Goal: Task Accomplishment & Management: Use online tool/utility

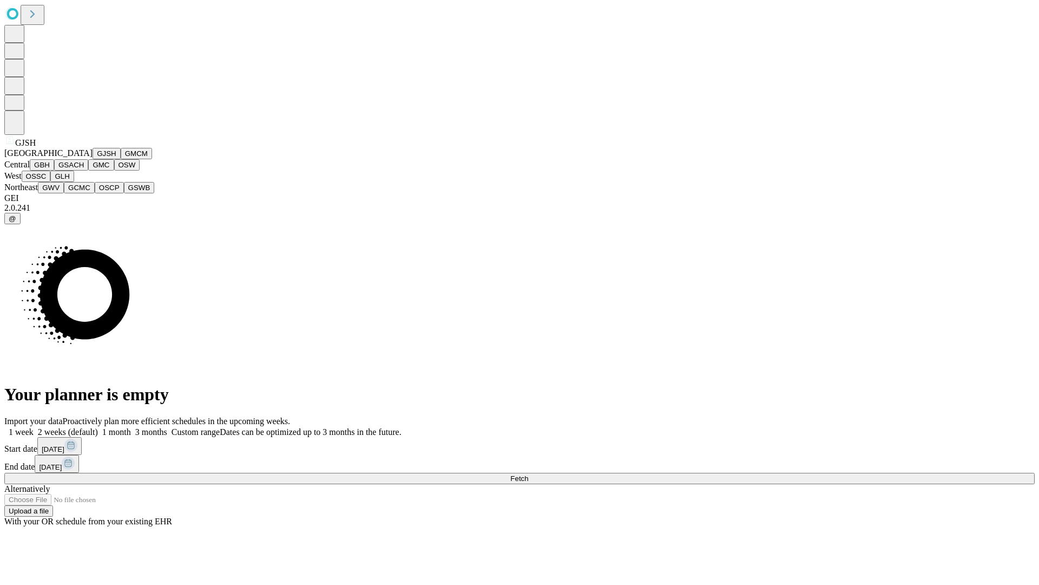
click at [93, 159] on button "GJSH" at bounding box center [107, 153] width 28 height 11
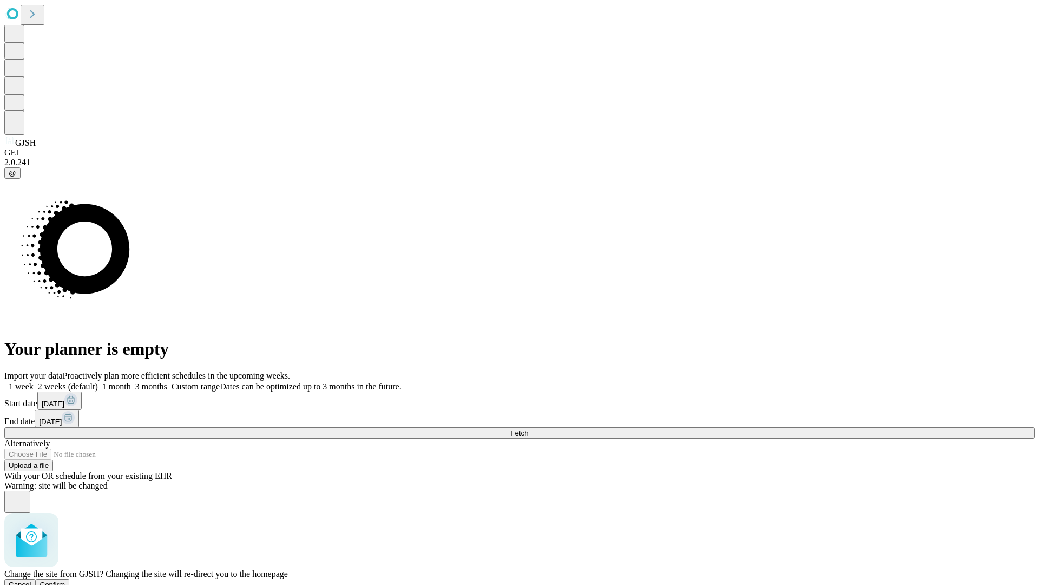
click at [66, 580] on span "Confirm" at bounding box center [52, 584] width 25 height 8
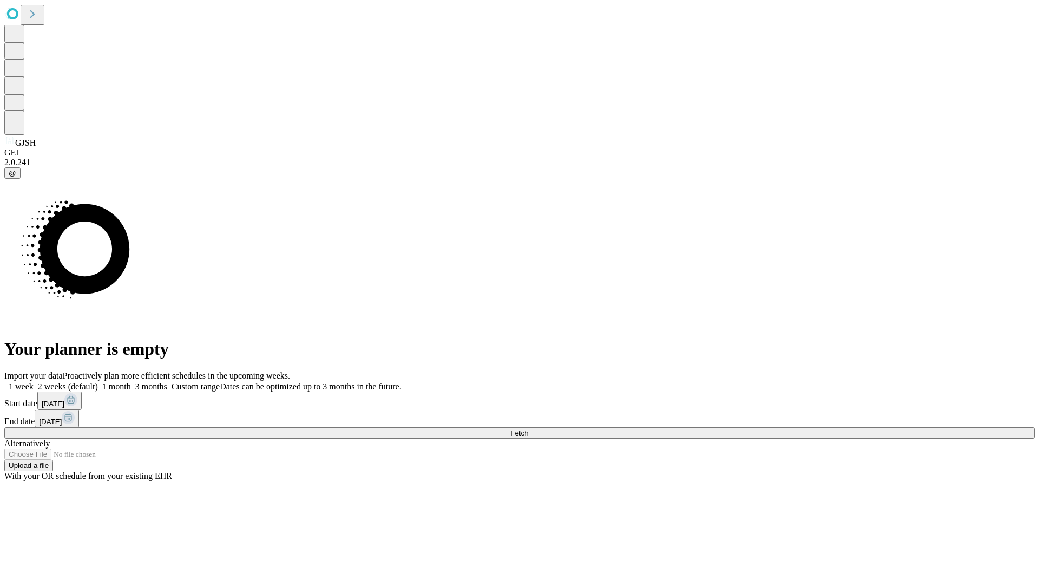
click at [98, 382] on label "2 weeks (default)" at bounding box center [66, 386] width 64 height 9
click at [528, 429] on span "Fetch" at bounding box center [520, 433] width 18 height 8
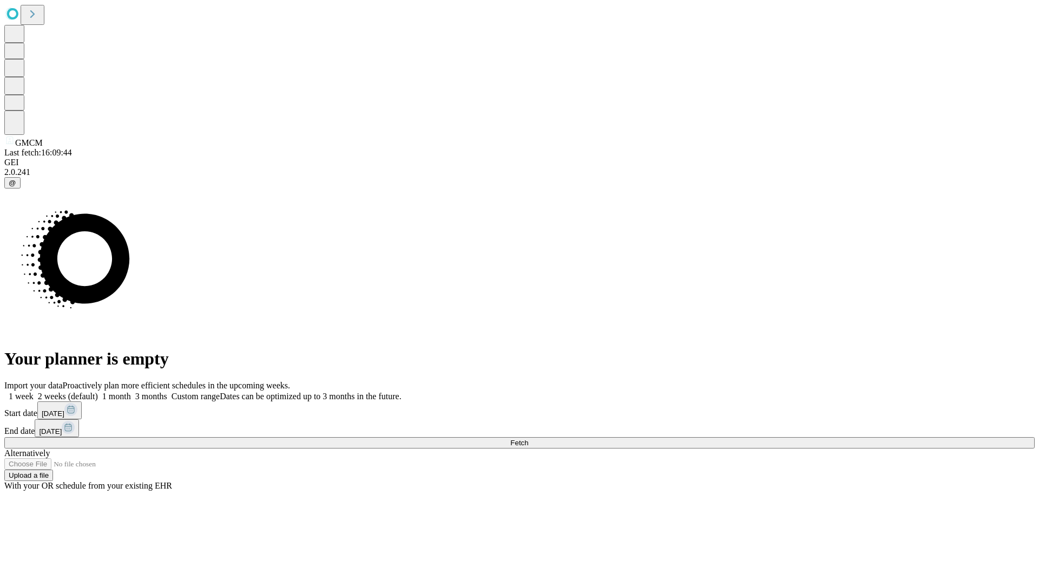
click at [98, 391] on label "2 weeks (default)" at bounding box center [66, 395] width 64 height 9
click at [528, 439] on span "Fetch" at bounding box center [520, 443] width 18 height 8
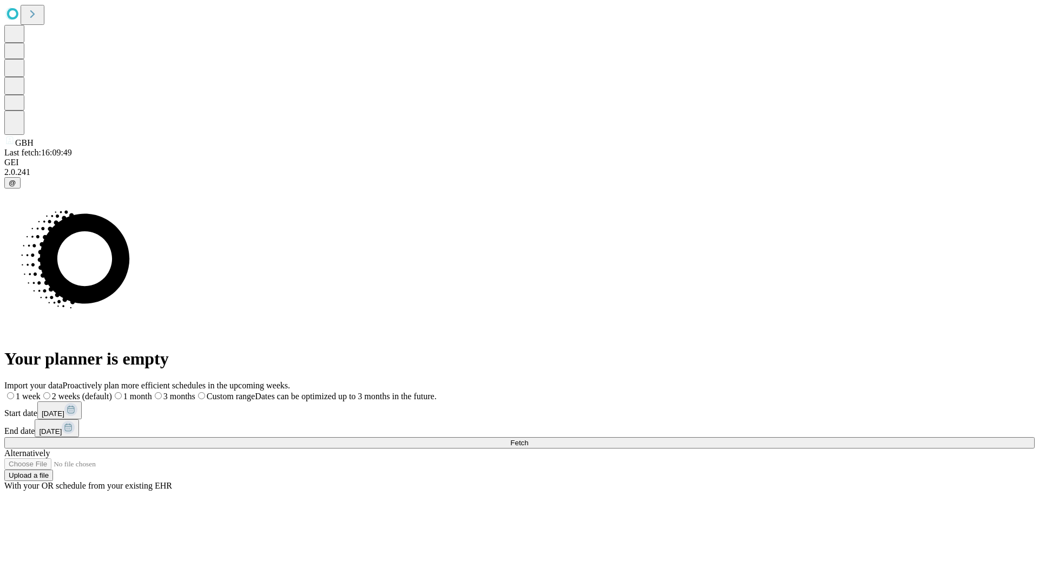
click at [112, 391] on label "2 weeks (default)" at bounding box center [76, 395] width 71 height 9
click at [528, 439] on span "Fetch" at bounding box center [520, 443] width 18 height 8
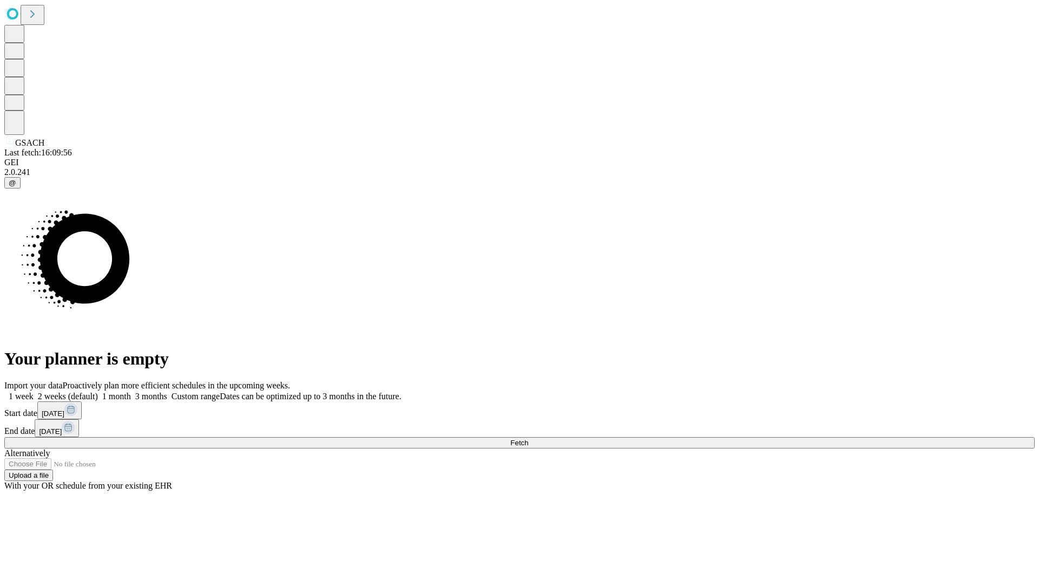
click at [98, 391] on label "2 weeks (default)" at bounding box center [66, 395] width 64 height 9
click at [528, 439] on span "Fetch" at bounding box center [520, 443] width 18 height 8
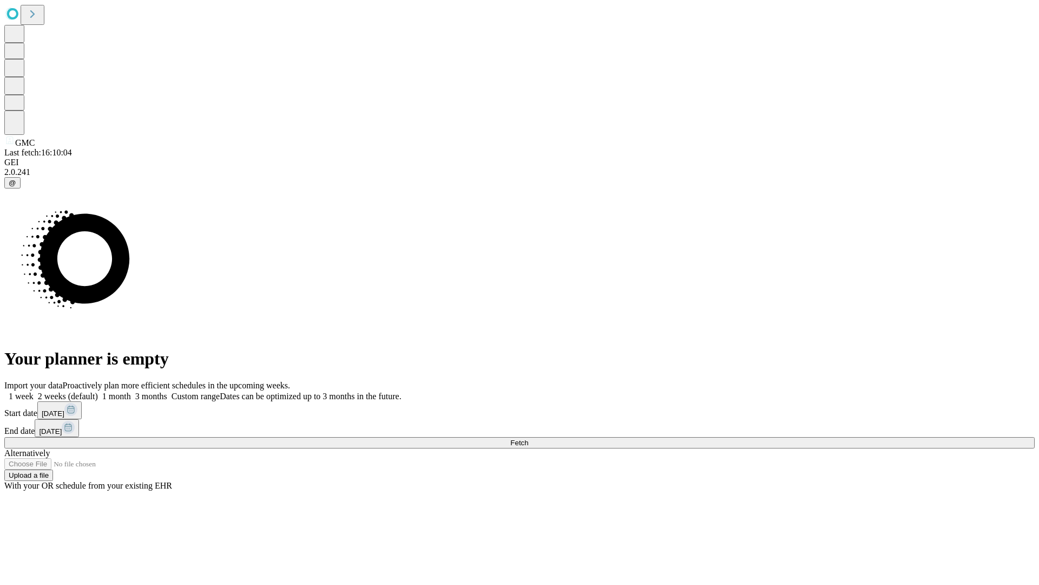
click at [98, 391] on label "2 weeks (default)" at bounding box center [66, 395] width 64 height 9
click at [528, 439] on span "Fetch" at bounding box center [520, 443] width 18 height 8
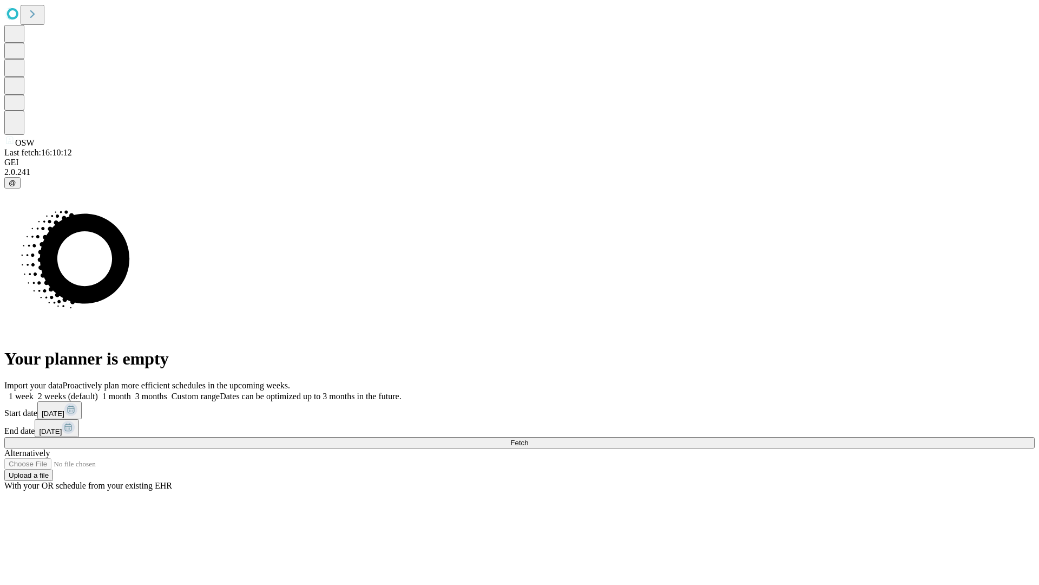
click at [98, 391] on label "2 weeks (default)" at bounding box center [66, 395] width 64 height 9
click at [528, 439] on span "Fetch" at bounding box center [520, 443] width 18 height 8
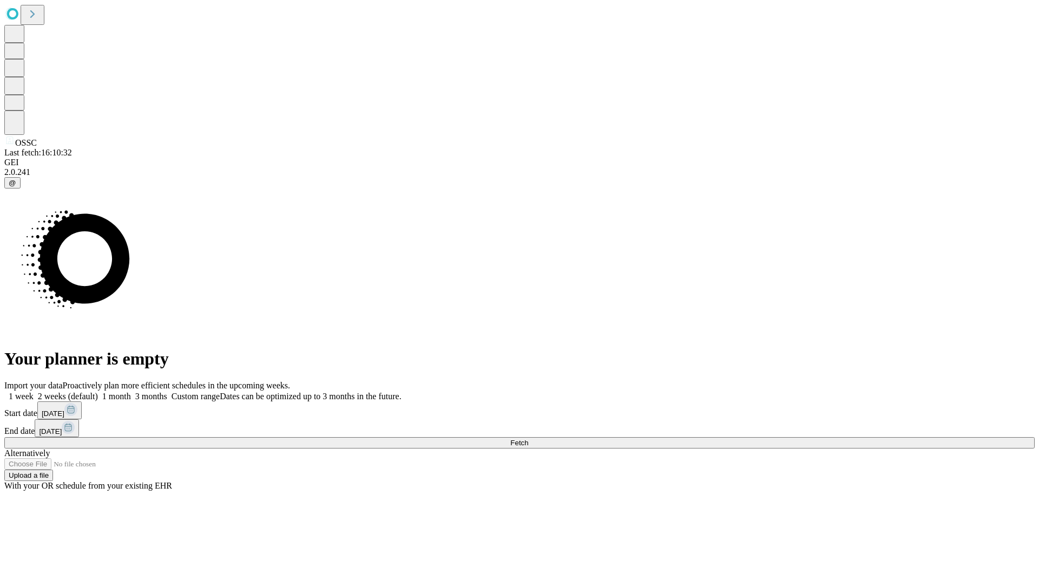
click at [98, 391] on label "2 weeks (default)" at bounding box center [66, 395] width 64 height 9
click at [528, 439] on span "Fetch" at bounding box center [520, 443] width 18 height 8
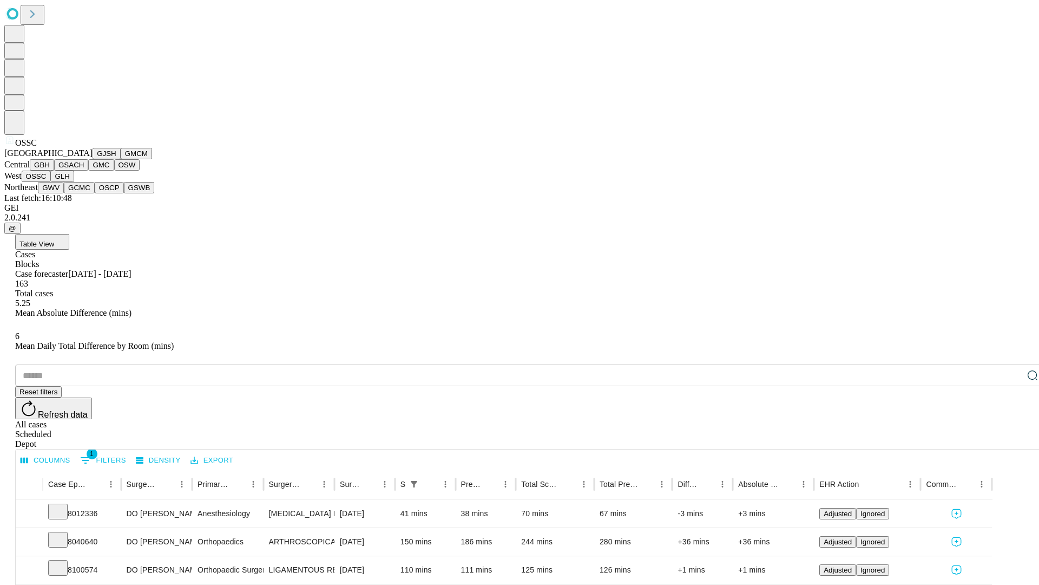
click at [74, 182] on button "GLH" at bounding box center [61, 176] width 23 height 11
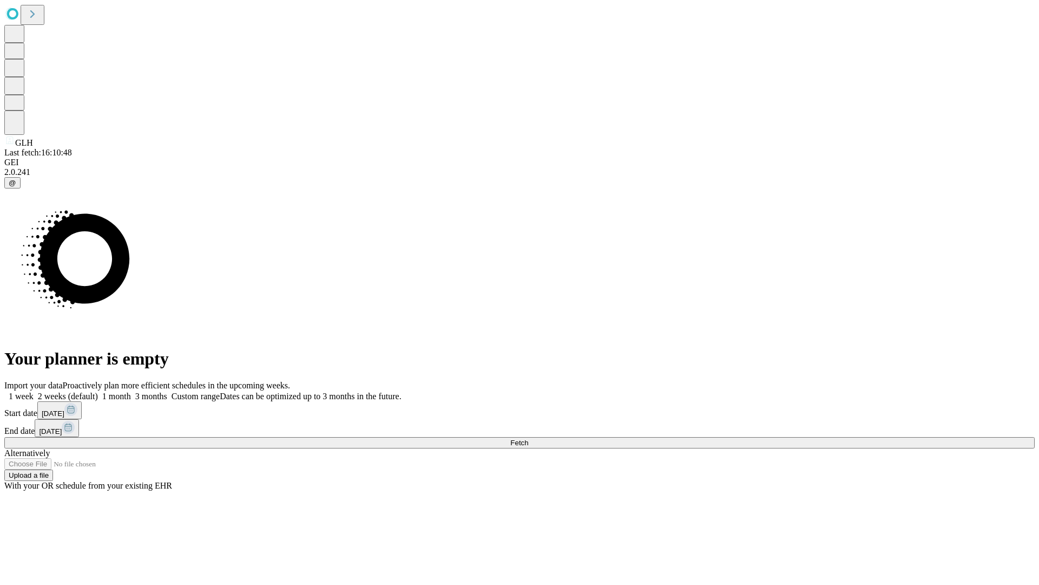
click at [528, 439] on span "Fetch" at bounding box center [520, 443] width 18 height 8
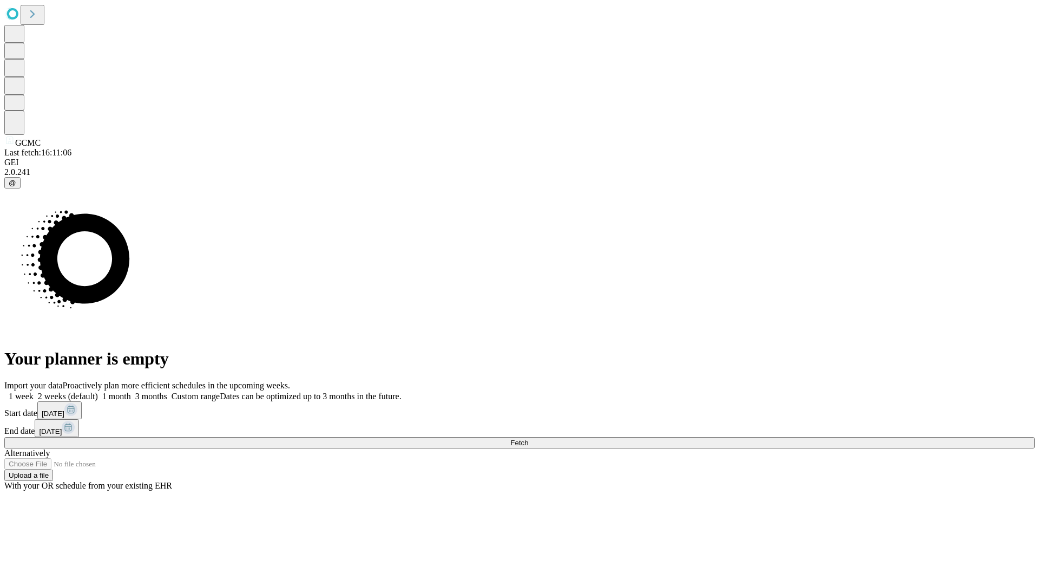
click at [528, 439] on span "Fetch" at bounding box center [520, 443] width 18 height 8
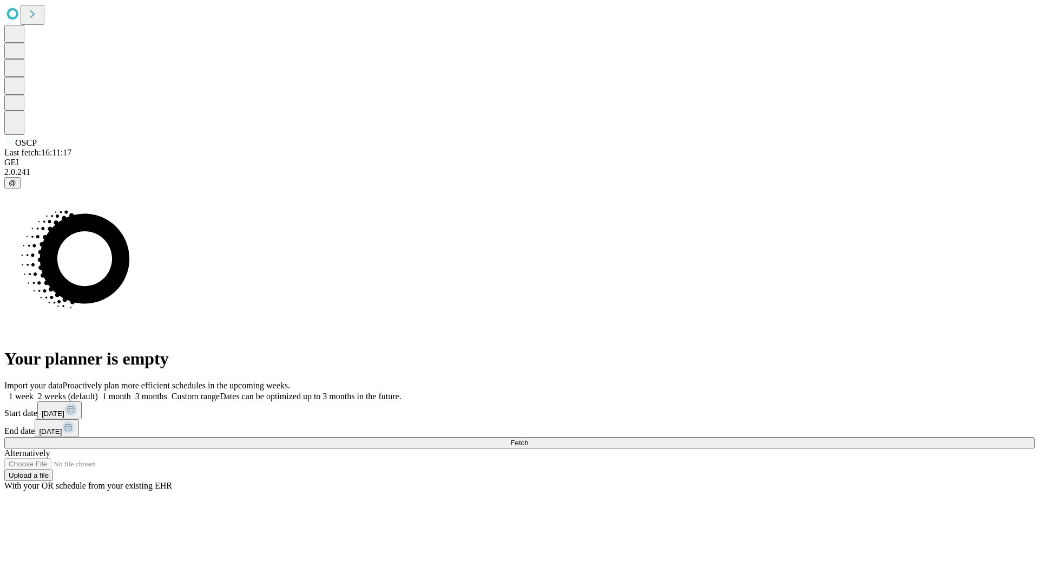
click at [98, 391] on label "2 weeks (default)" at bounding box center [66, 395] width 64 height 9
click at [528, 439] on span "Fetch" at bounding box center [520, 443] width 18 height 8
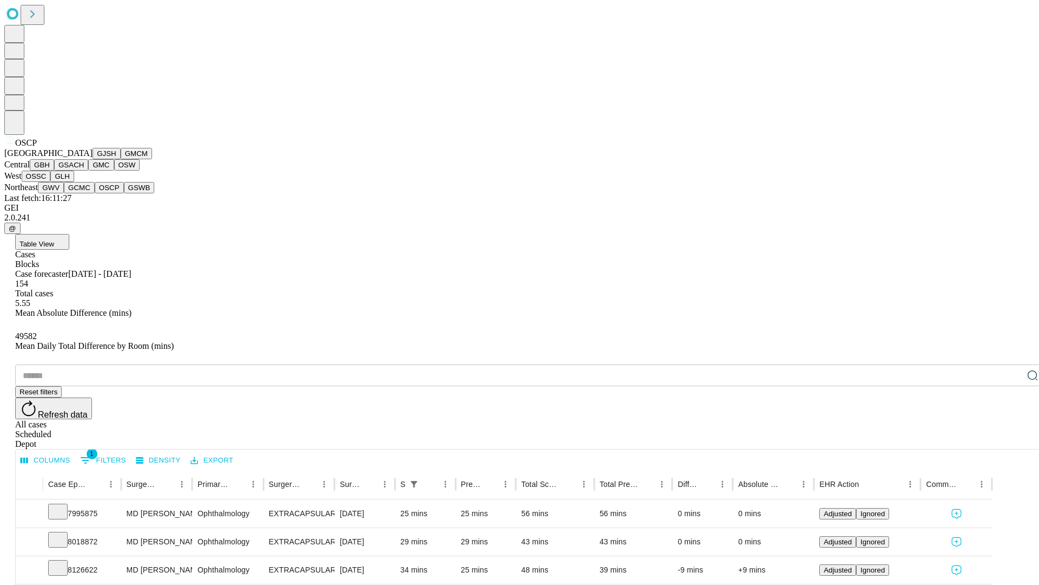
click at [124, 193] on button "GSWB" at bounding box center [139, 187] width 31 height 11
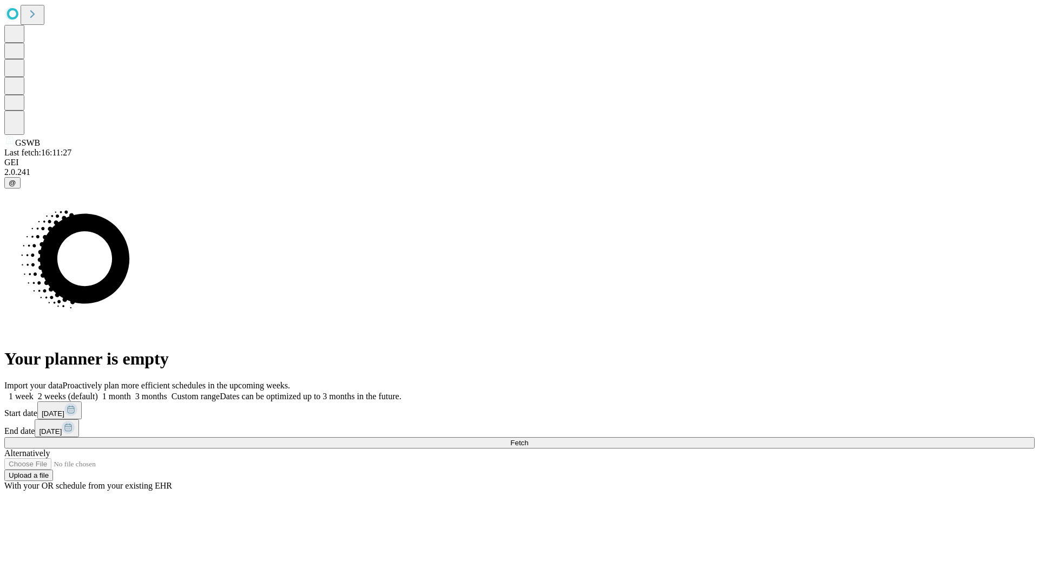
click at [98, 391] on label "2 weeks (default)" at bounding box center [66, 395] width 64 height 9
click at [528, 439] on span "Fetch" at bounding box center [520, 443] width 18 height 8
